Goal: Information Seeking & Learning: Find specific fact

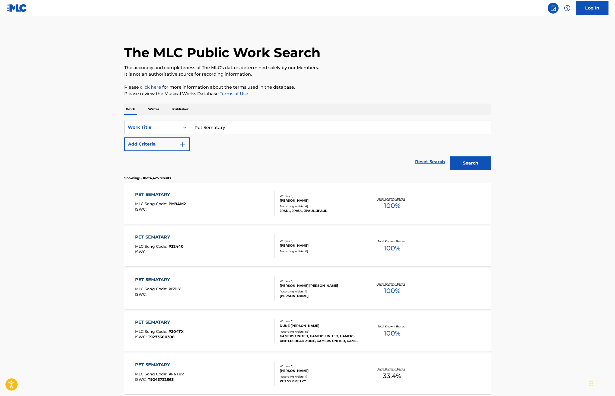
drag, startPoint x: 150, startPoint y: 108, endPoint x: 155, endPoint y: 112, distance: 6.5
click at [150, 108] on p "Writer" at bounding box center [154, 109] width 14 height 11
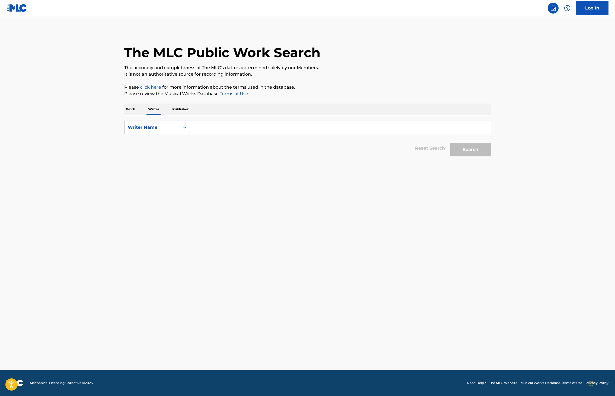
click at [209, 126] on input "Search Form" at bounding box center [340, 127] width 301 height 13
type input "The Ramones"
click at [464, 144] on button "Search" at bounding box center [471, 150] width 41 height 14
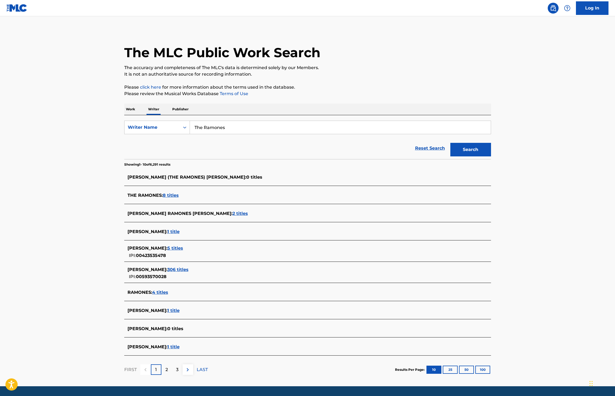
click at [175, 195] on span "8 titles" at bounding box center [171, 195] width 16 height 5
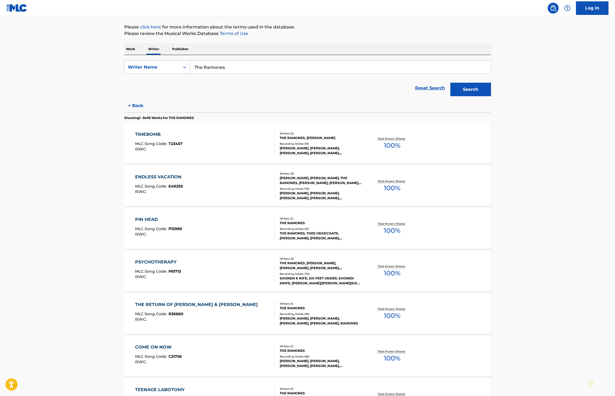
scroll to position [50, 0]
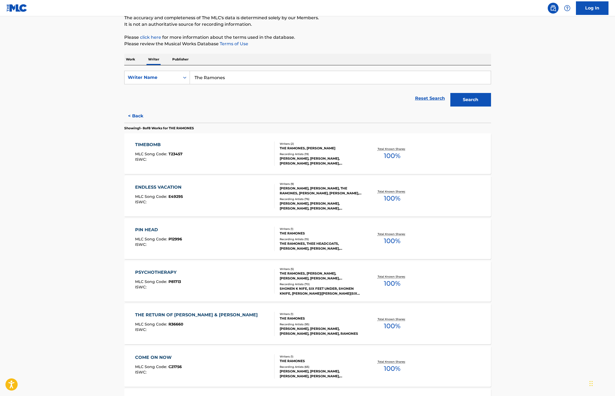
click at [310, 158] on div "[PERSON_NAME], [PERSON_NAME], [PERSON_NAME], [PERSON_NAME], [PERSON_NAME]" at bounding box center [321, 161] width 82 height 10
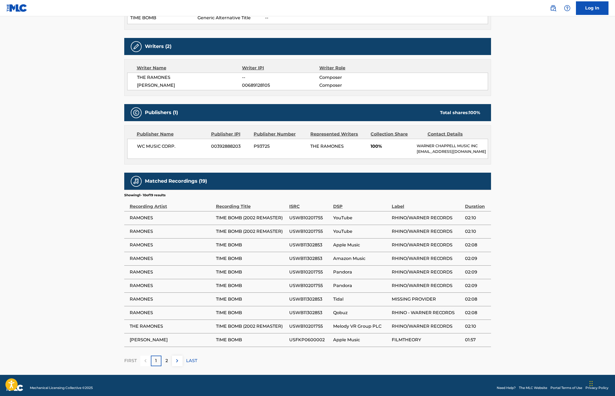
scroll to position [182, 0]
